Goal: Information Seeking & Learning: Learn about a topic

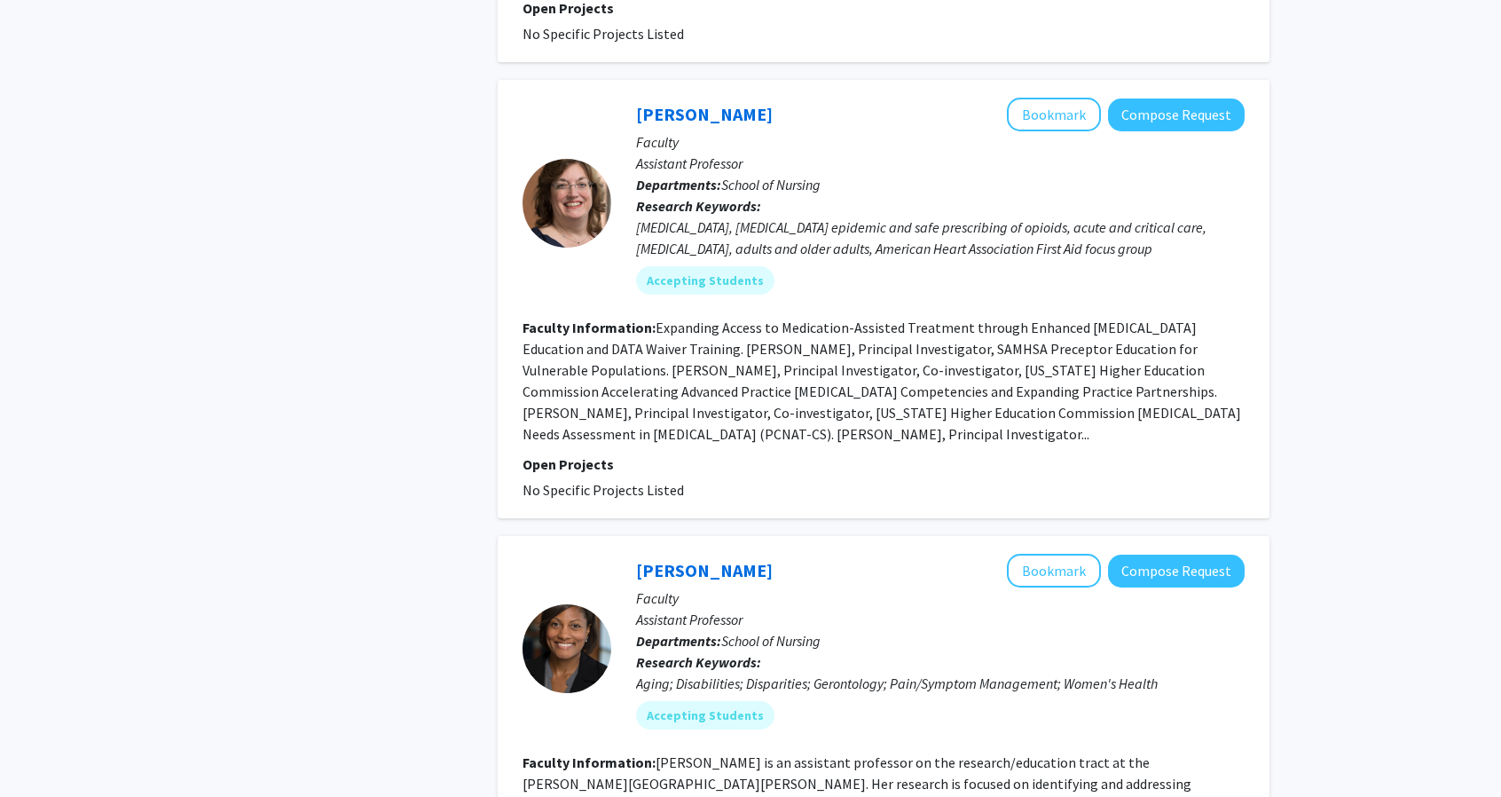
scroll to position [1597, 0]
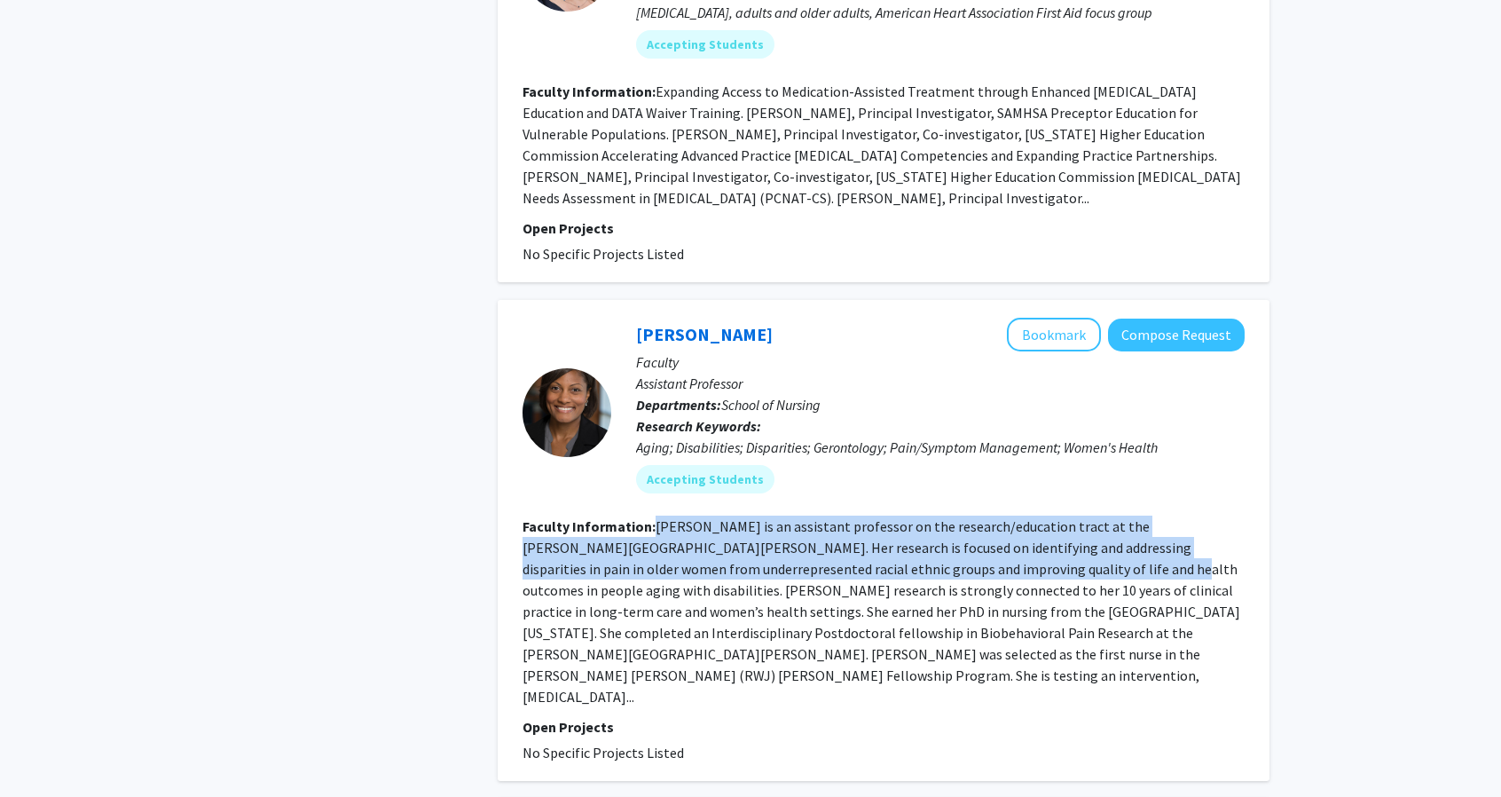
drag, startPoint x: 655, startPoint y: 504, endPoint x: 1030, endPoint y: 538, distance: 376.8
click at [1030, 538] on fg-read-more "[PERSON_NAME] is an assistant professor on the research/education tract at the …" at bounding box center [882, 611] width 718 height 188
click at [743, 542] on fg-read-more "[PERSON_NAME] is an assistant professor on the research/education tract at the …" at bounding box center [882, 611] width 718 height 188
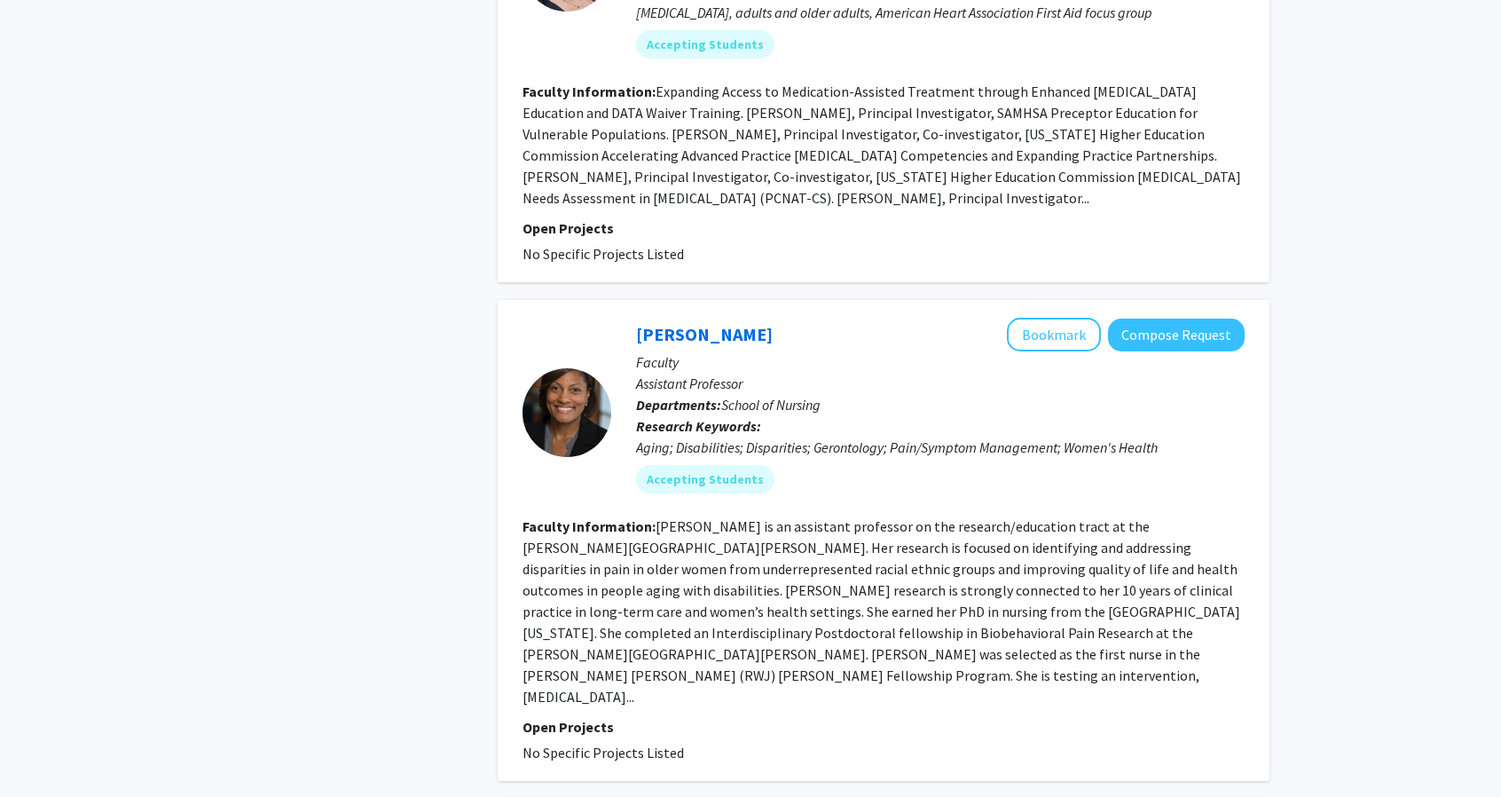
click at [568, 395] on div at bounding box center [567, 412] width 89 height 89
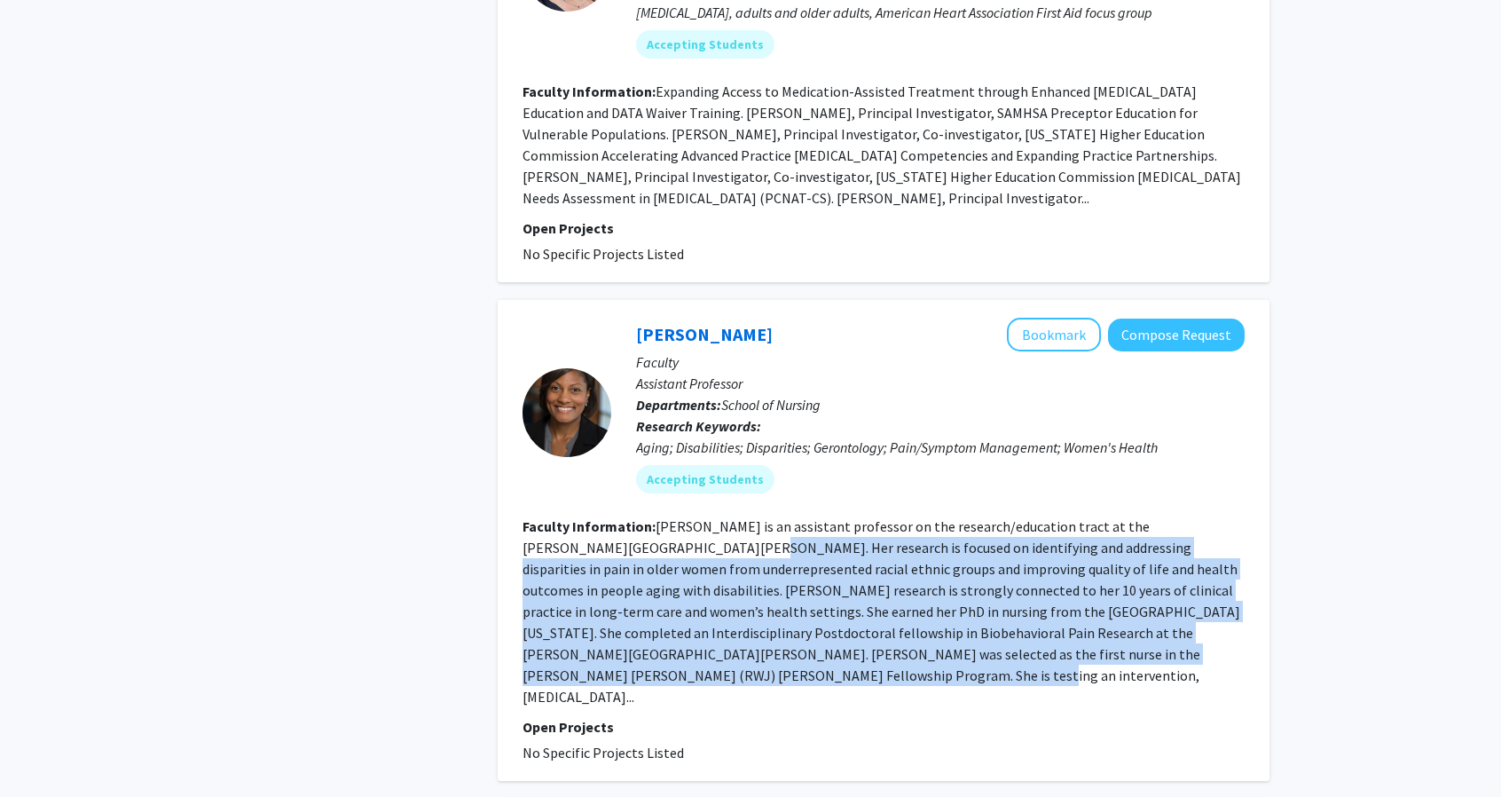
drag, startPoint x: 593, startPoint y: 528, endPoint x: 973, endPoint y: 645, distance: 397.4
click at [973, 645] on section "Faculty Information: [PERSON_NAME] is an assistant professor on the research/ed…" at bounding box center [884, 612] width 722 height 192
click at [838, 668] on fg-search-faculty "[PERSON_NAME] Bookmark Compose Request Faculty Assistant Professor Departments:…" at bounding box center [884, 540] width 722 height 445
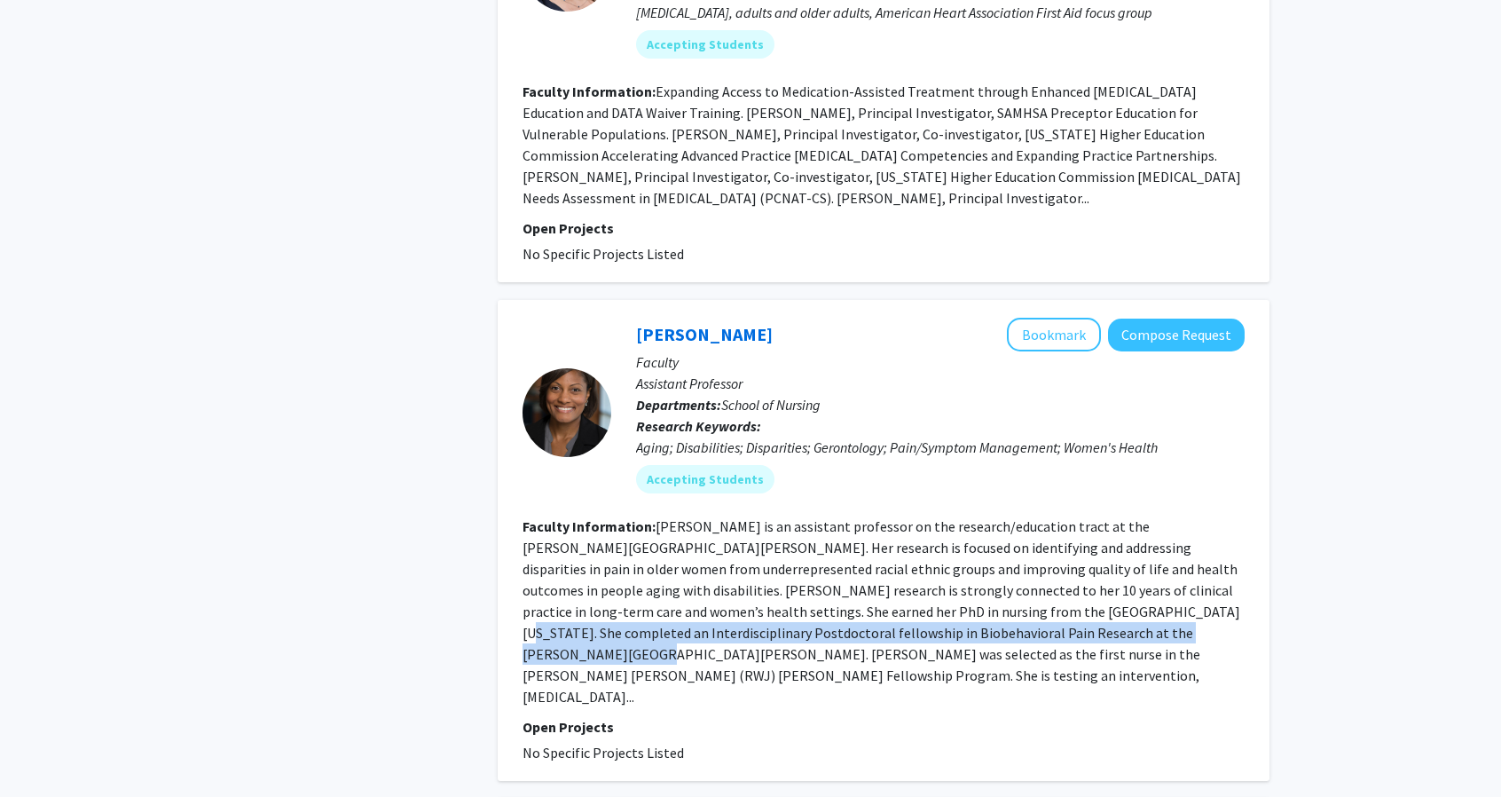
drag, startPoint x: 983, startPoint y: 592, endPoint x: 1068, endPoint y: 602, distance: 85.8
click at [1068, 602] on fg-read-more "[PERSON_NAME] is an assistant professor on the research/education tract at the …" at bounding box center [882, 611] width 718 height 188
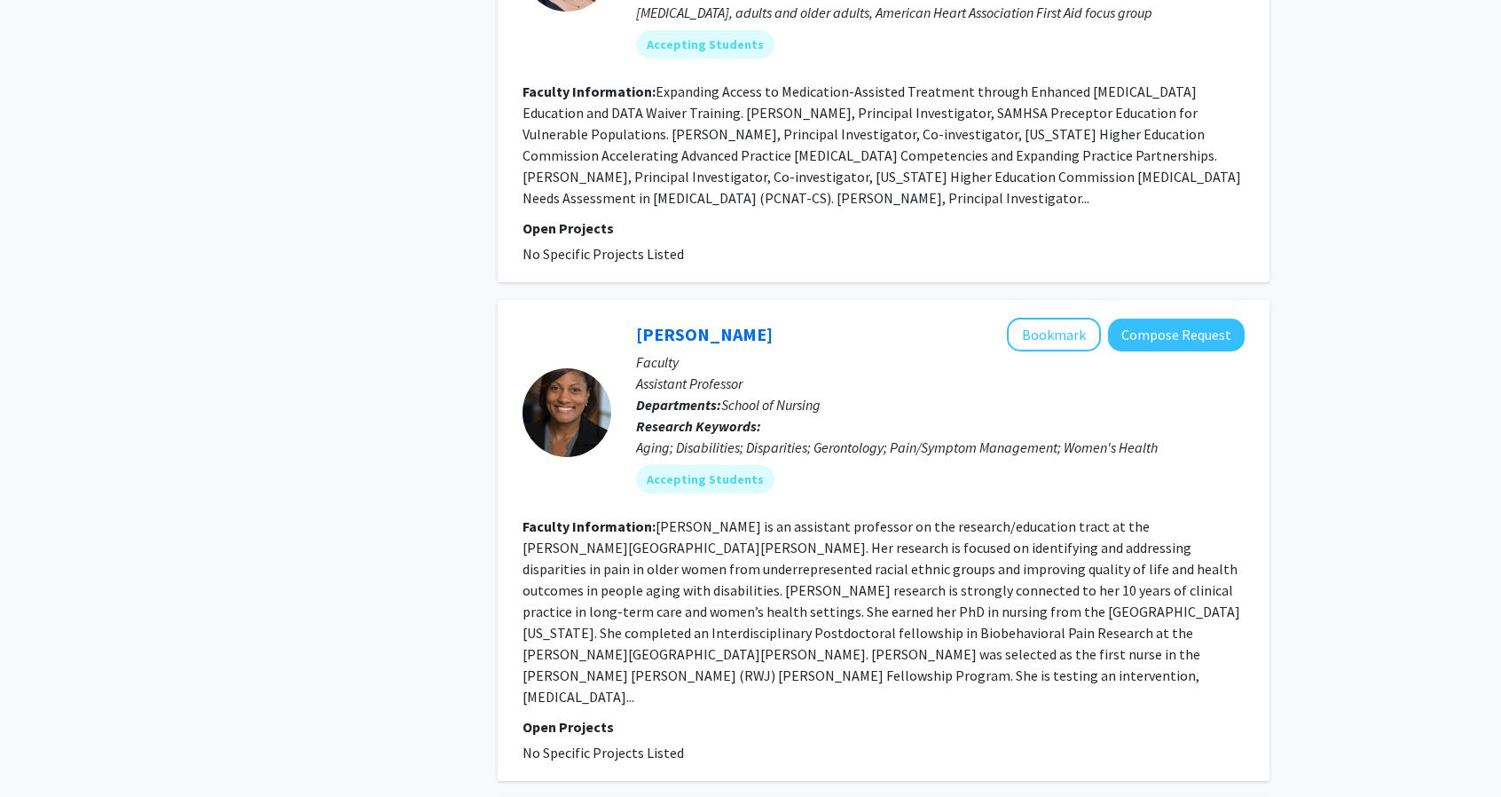
click at [595, 653] on fg-read-more "[PERSON_NAME] is an assistant professor on the research/education tract at the …" at bounding box center [882, 611] width 718 height 188
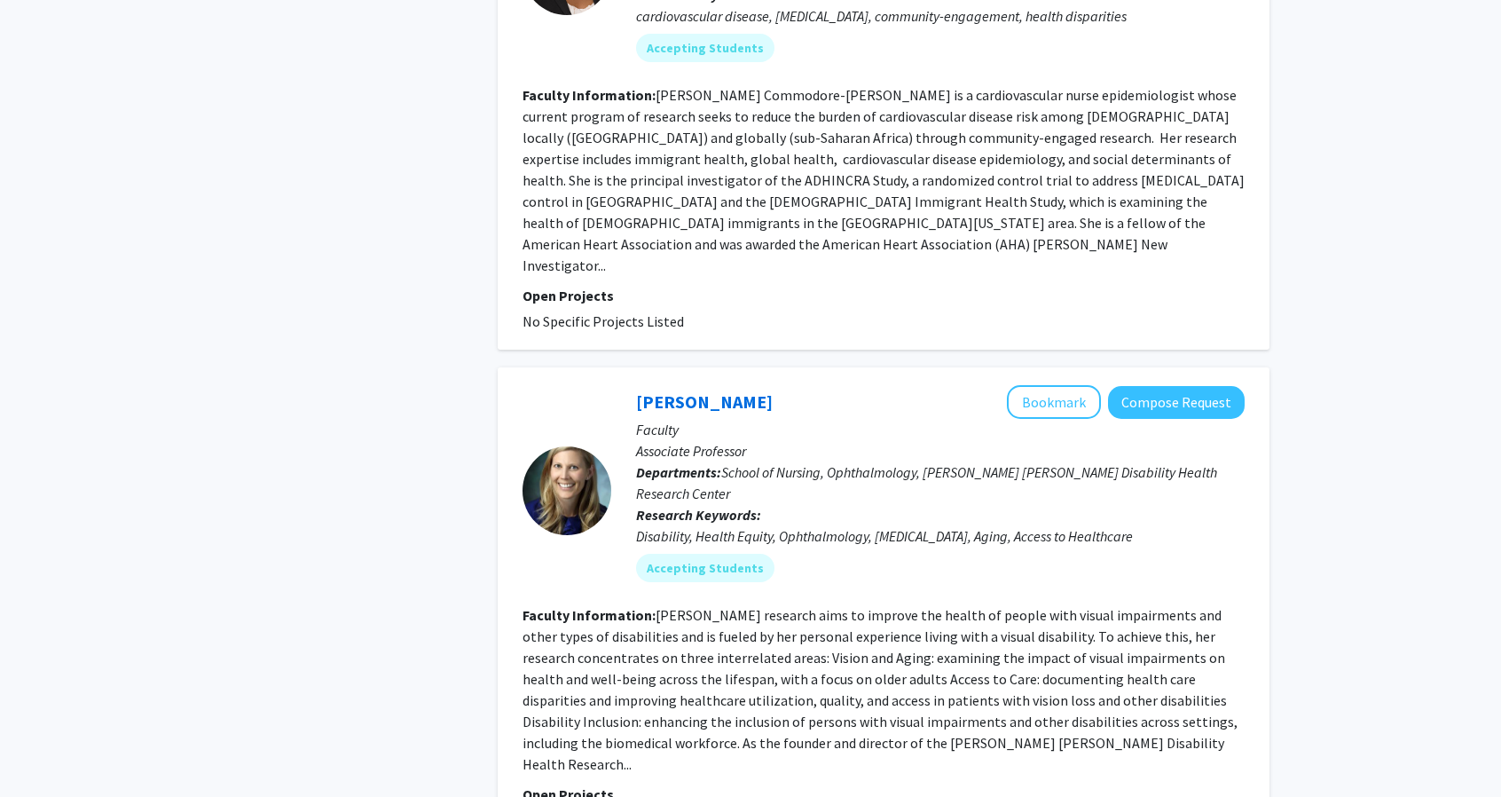
scroll to position [3904, 0]
